Goal: Information Seeking & Learning: Learn about a topic

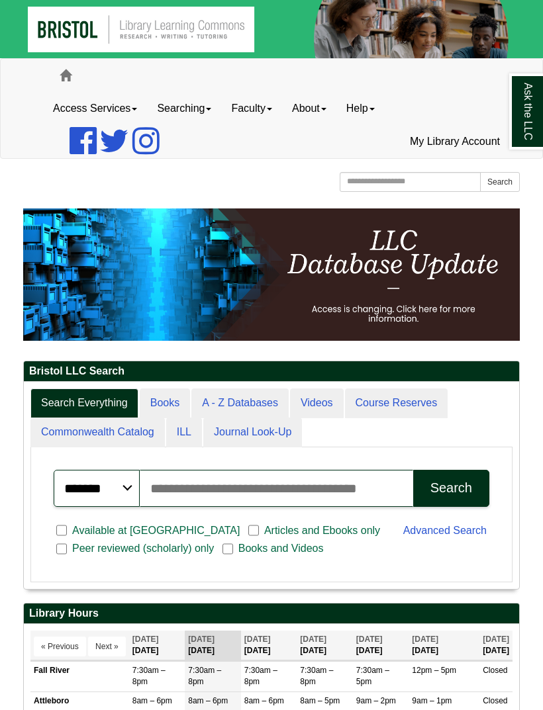
click at [193, 122] on link "Searching" at bounding box center [184, 108] width 74 height 33
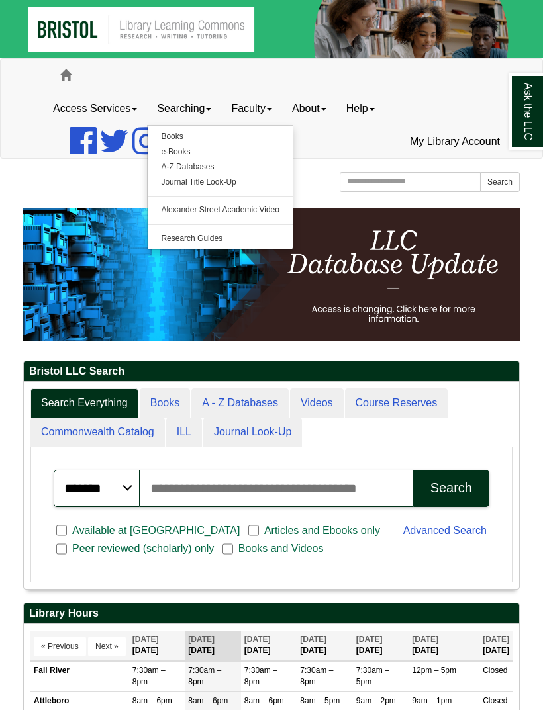
click at [268, 99] on link "Faculty" at bounding box center [251, 108] width 61 height 33
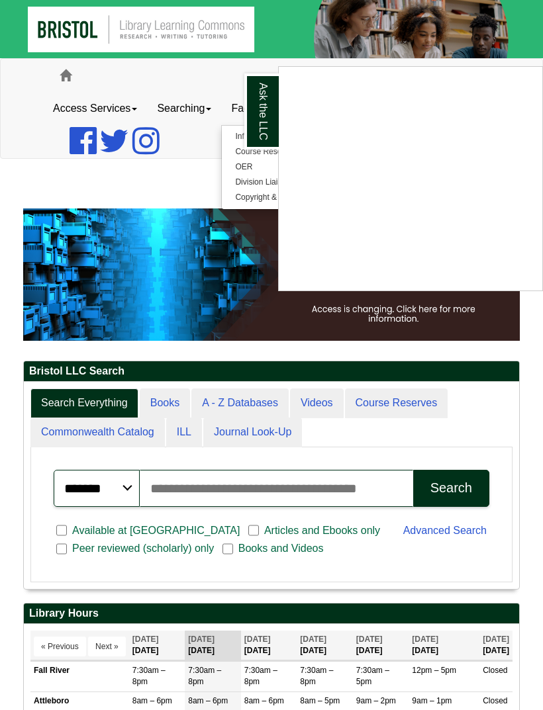
click at [250, 287] on div "Ask the LLC" at bounding box center [271, 355] width 543 height 710
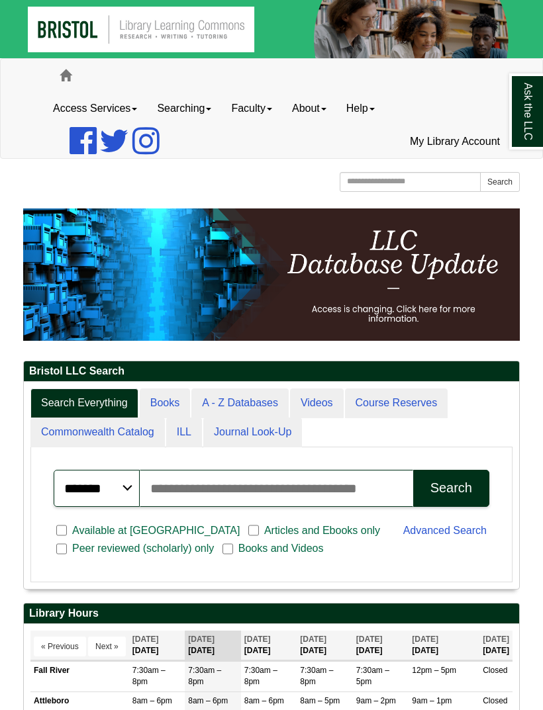
click at [323, 114] on link "About" at bounding box center [309, 108] width 54 height 33
click at [336, 101] on link "About" at bounding box center [309, 108] width 54 height 33
click at [132, 109] on link "Access Services" at bounding box center [95, 108] width 104 height 33
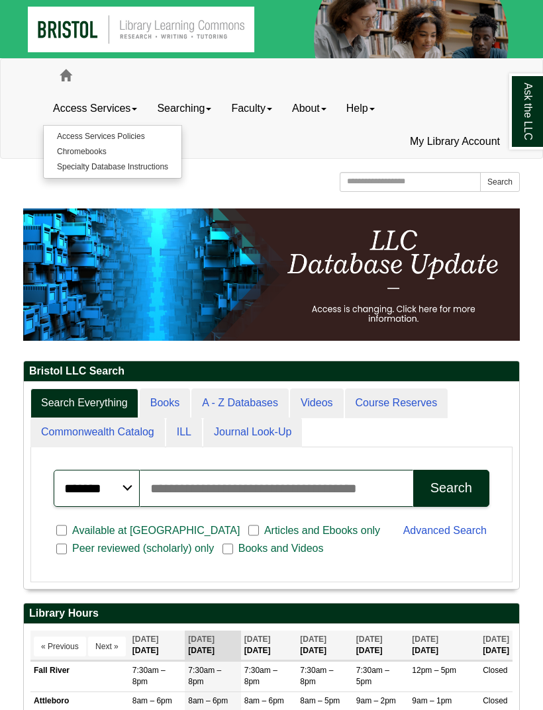
click at [206, 93] on link "Searching" at bounding box center [184, 108] width 74 height 33
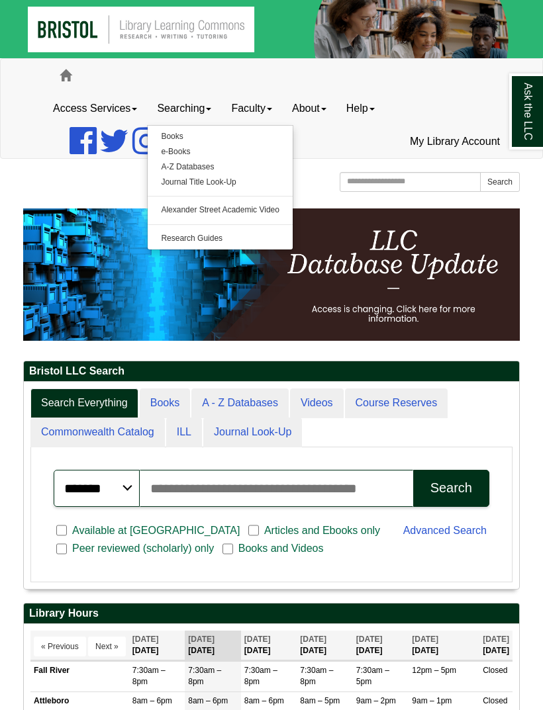
click at [256, 158] on link "e-Books" at bounding box center [220, 151] width 145 height 15
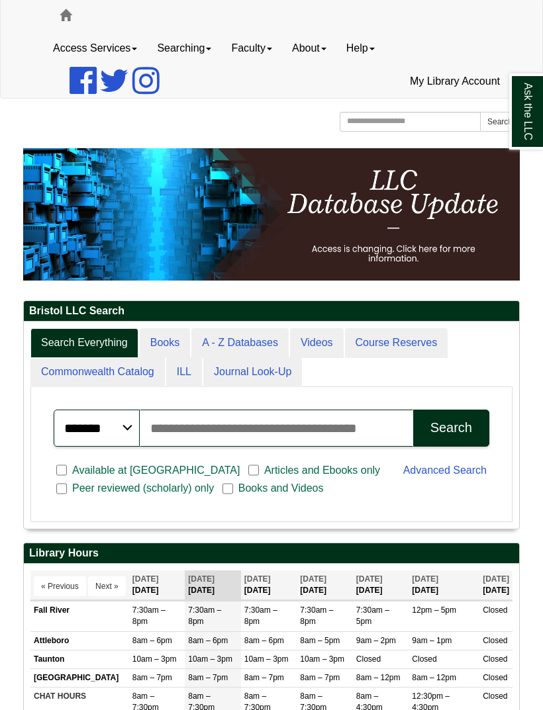
scroll to position [58, 0]
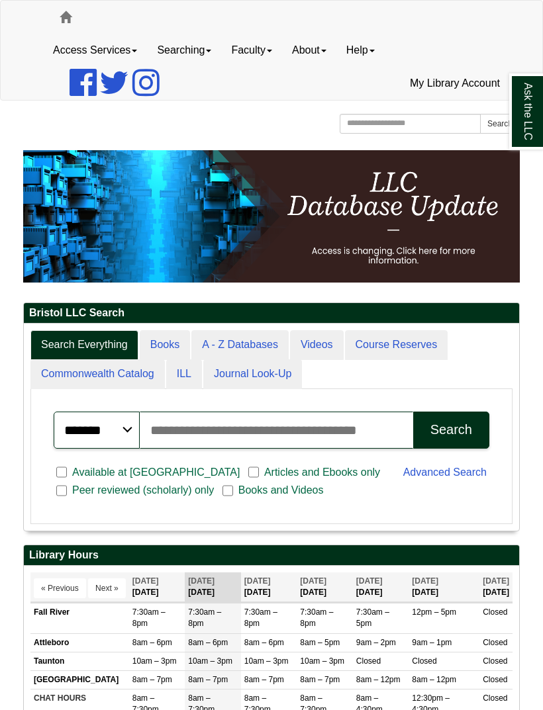
click at [213, 48] on link "Searching" at bounding box center [184, 50] width 74 height 33
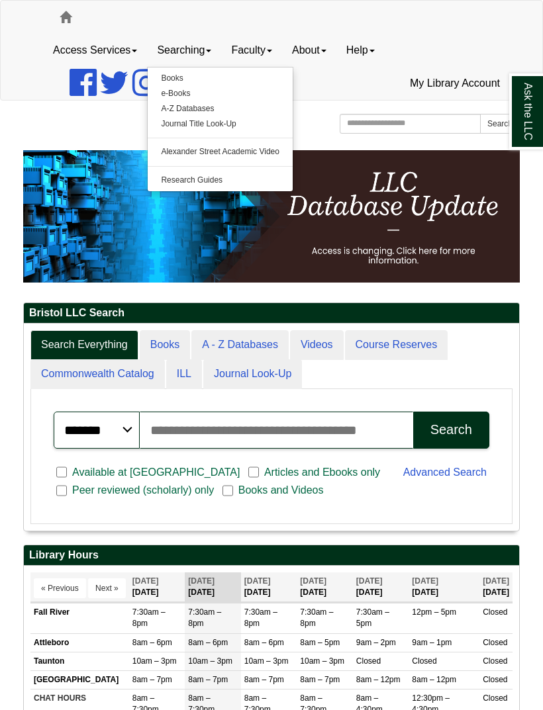
click at [269, 44] on link "Faculty" at bounding box center [251, 50] width 61 height 33
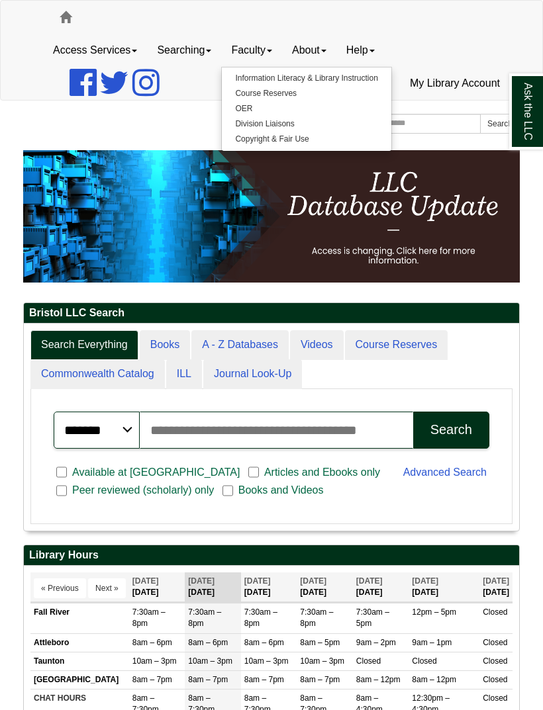
click at [313, 107] on link "OER" at bounding box center [306, 108] width 169 height 15
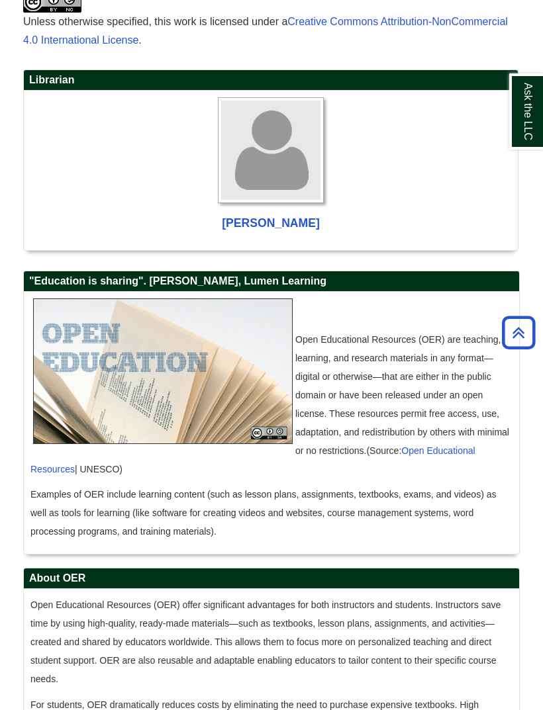
scroll to position [555, 0]
